Goal: Find contact information: Find contact information

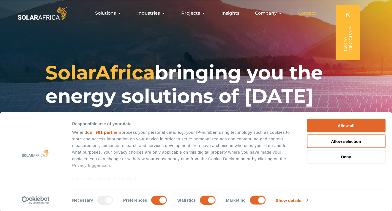
click at [311, 11] on span "Contact" at bounding box center [307, 13] width 18 height 7
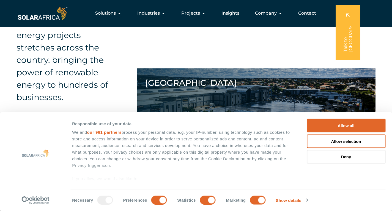
scroll to position [553, 0]
